Goal: Navigation & Orientation: Find specific page/section

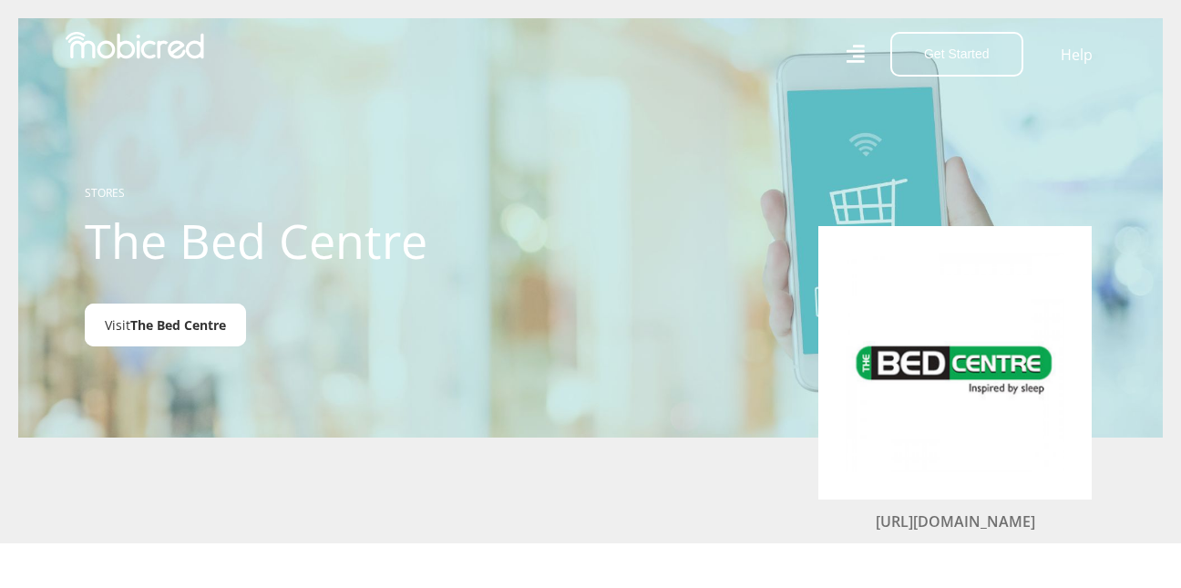
click at [160, 318] on span "The Bed Centre" at bounding box center [178, 324] width 96 height 17
click at [140, 45] on img at bounding box center [135, 45] width 138 height 27
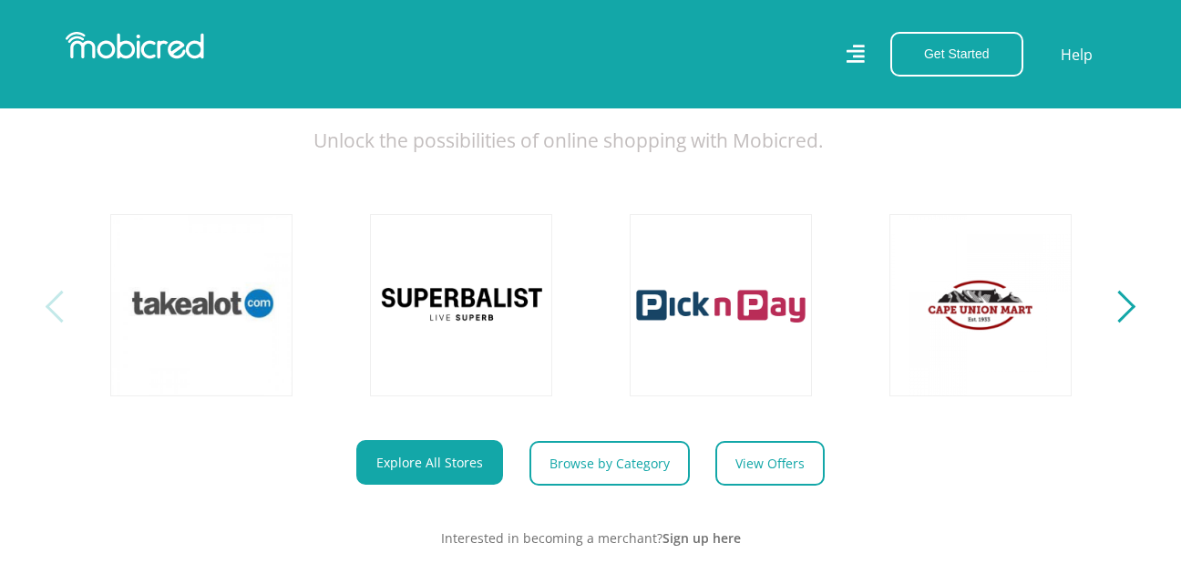
scroll to position [638, 0]
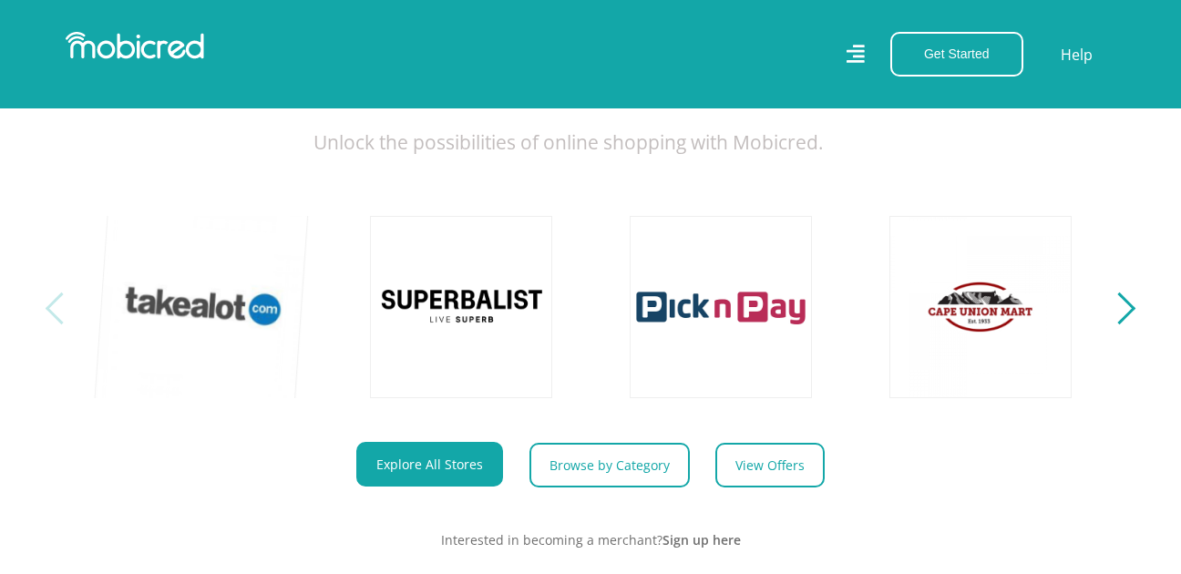
click at [190, 302] on link at bounding box center [201, 307] width 214 height 214
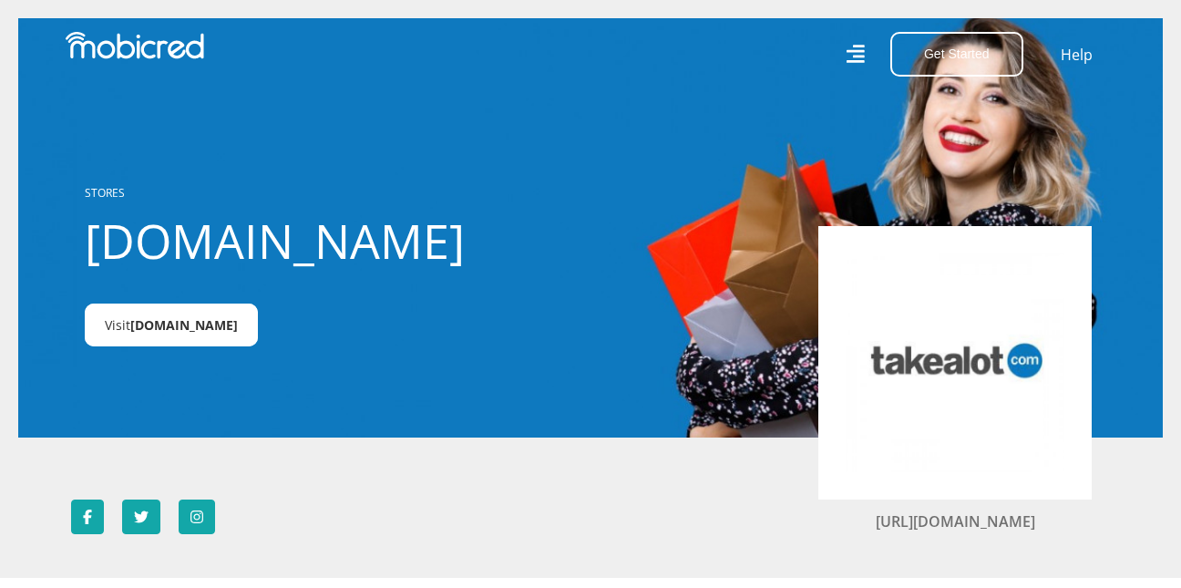
click at [179, 316] on link "Visit Takealot.com" at bounding box center [171, 324] width 173 height 43
click at [93, 186] on link "STORES" at bounding box center [105, 192] width 40 height 15
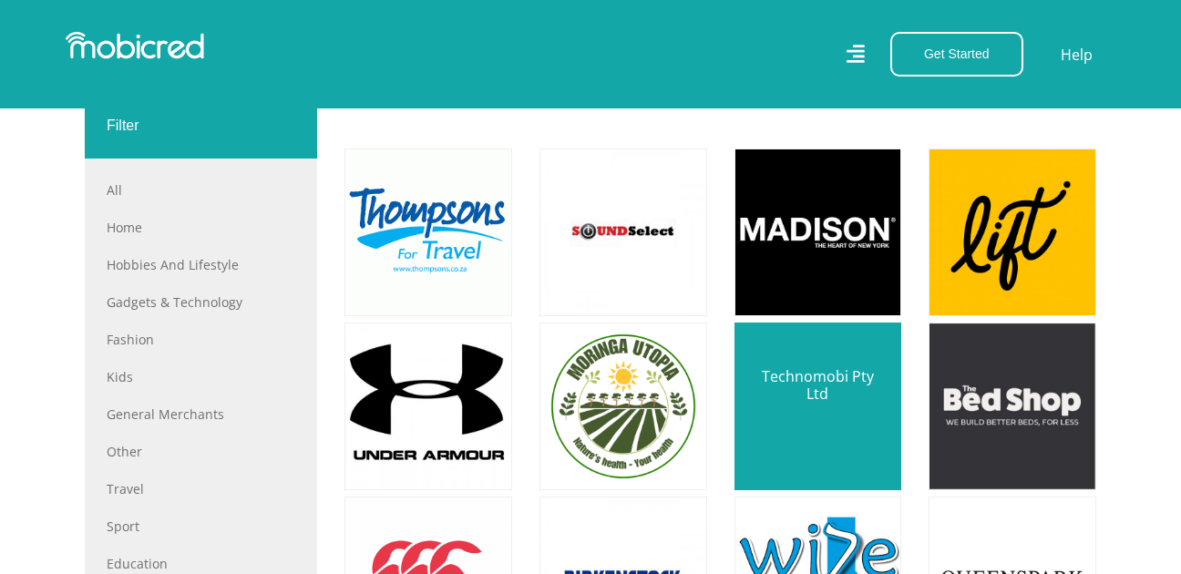
scroll to position [638, 0]
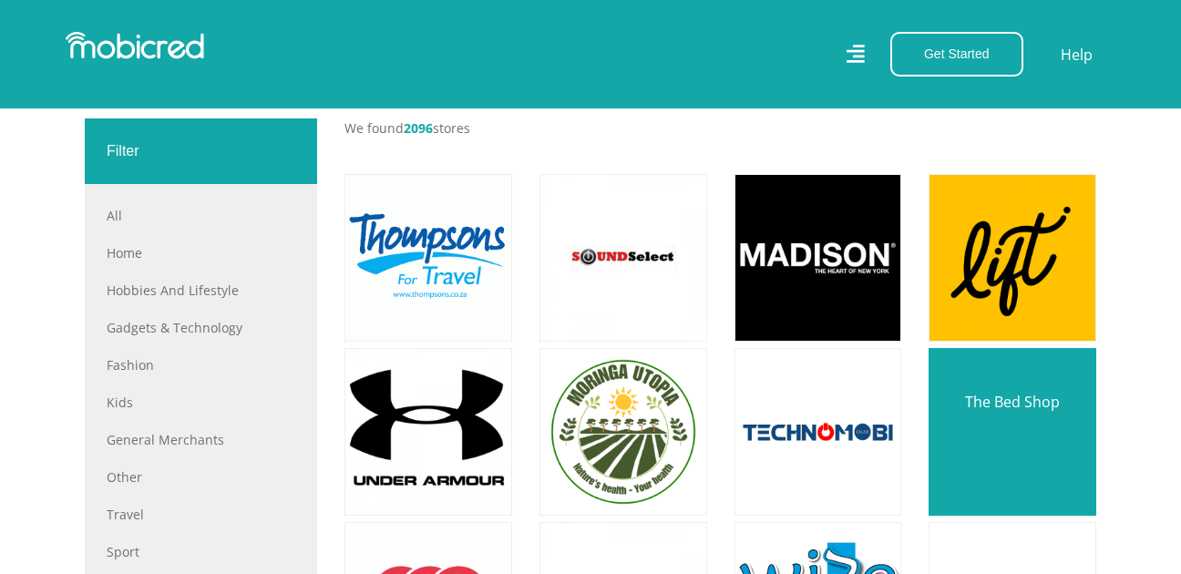
click at [1039, 438] on link at bounding box center [1012, 431] width 197 height 197
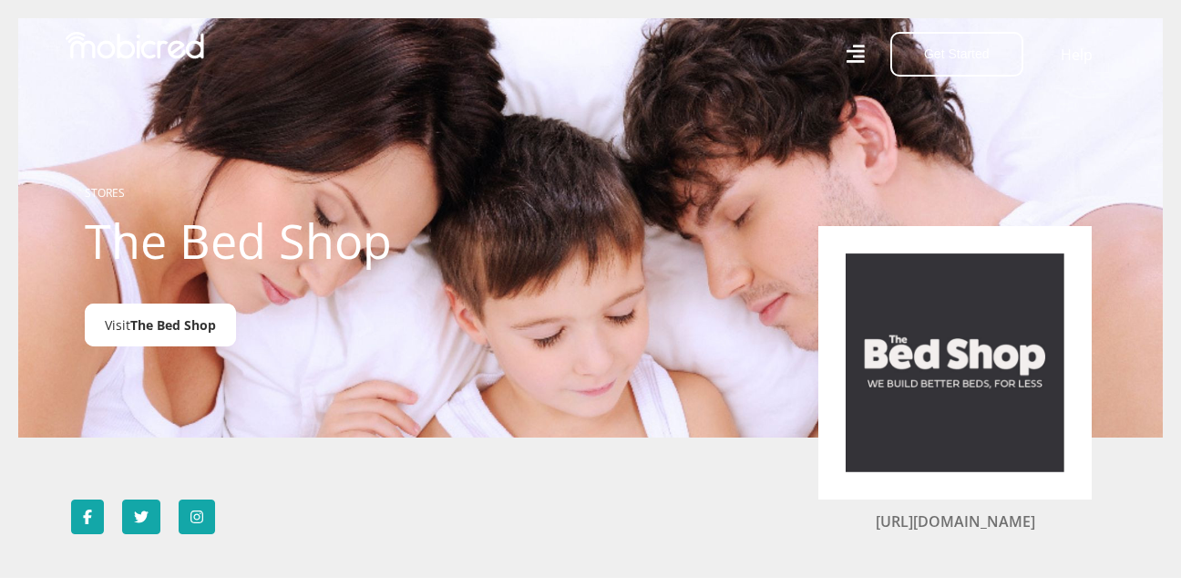
click at [179, 323] on span "The Bed Shop" at bounding box center [173, 324] width 86 height 17
